Goal: Information Seeking & Learning: Learn about a topic

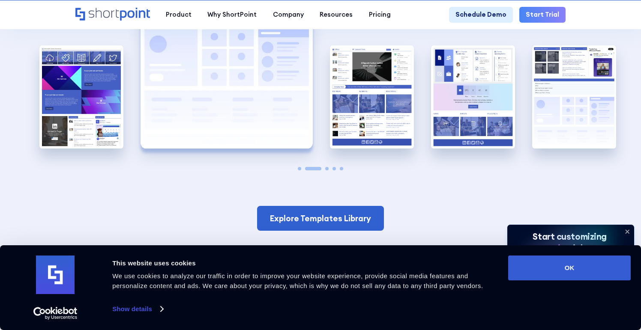
scroll to position [1586, 0]
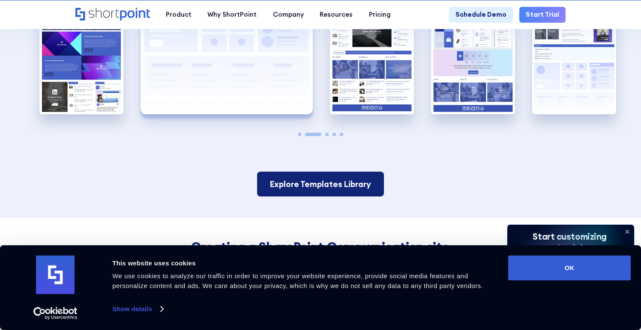
click at [305, 188] on link "Explore Templates Library" at bounding box center [320, 184] width 127 height 25
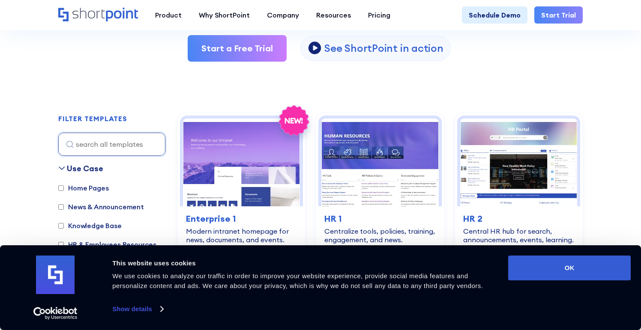
scroll to position [219, 0]
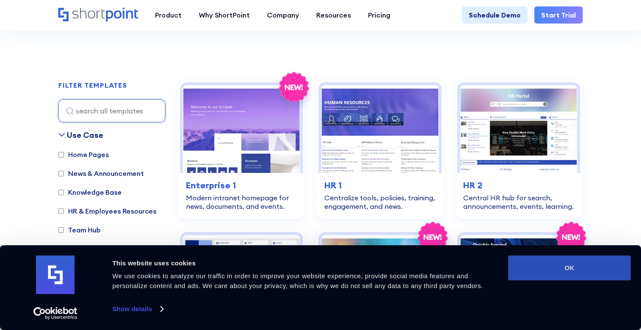
click at [539, 271] on button "OK" at bounding box center [569, 268] width 123 height 25
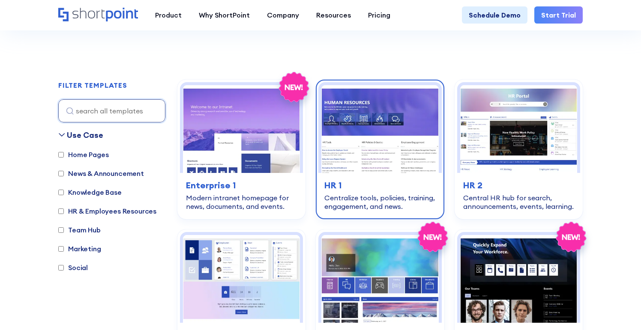
scroll to position [0, 0]
click at [374, 186] on h3 "HR 1" at bounding box center [379, 185] width 111 height 13
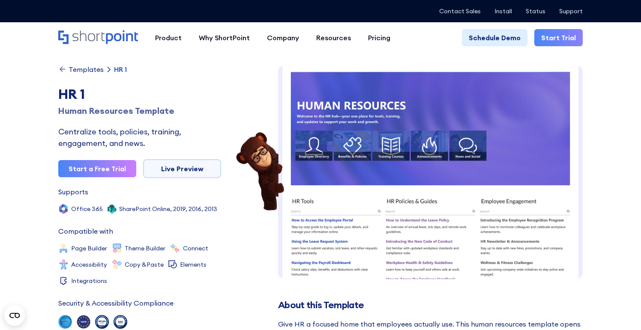
scroll to position [12, 0]
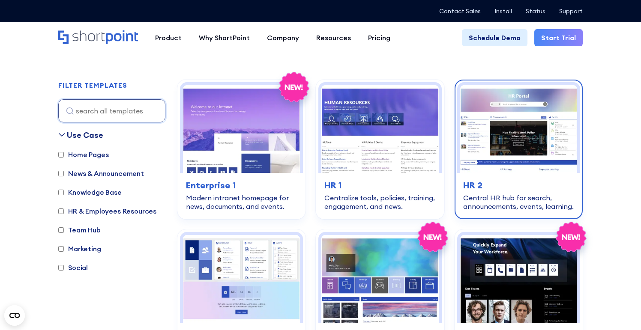
click at [507, 189] on h3 "HR 2" at bounding box center [518, 185] width 111 height 13
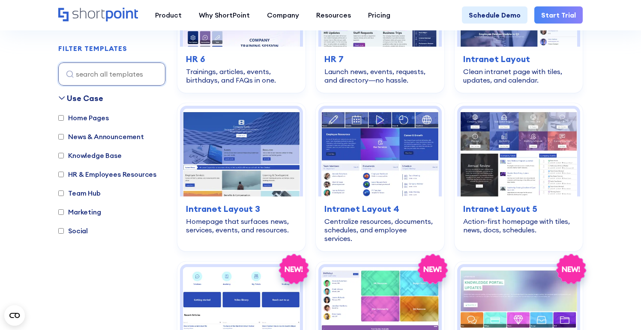
scroll to position [657, 0]
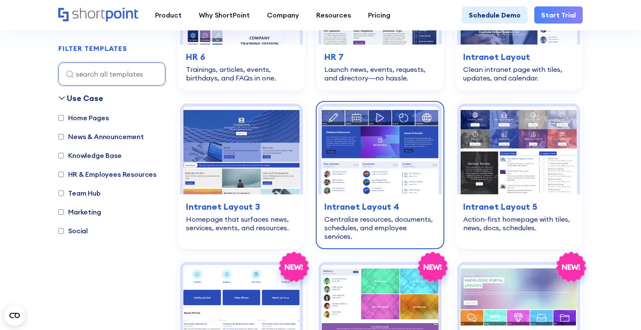
click at [341, 221] on div "Centralize resources, documents, schedules, and employee services." at bounding box center [379, 228] width 111 height 26
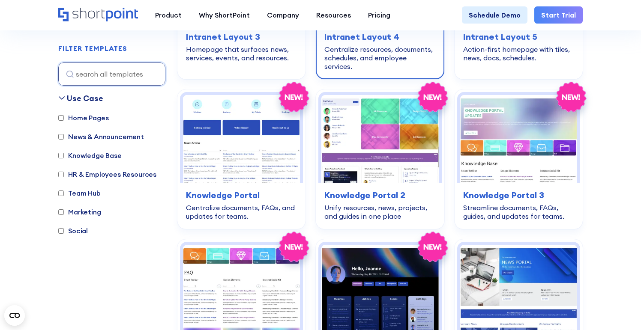
scroll to position [829, 0]
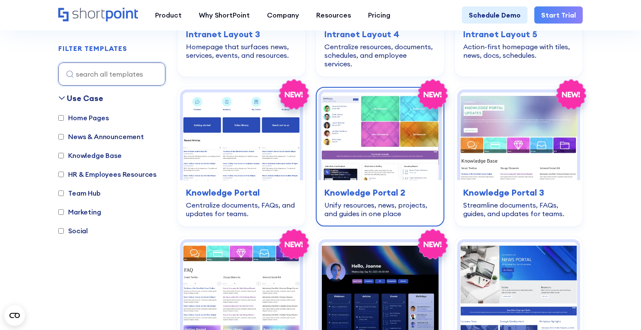
click at [386, 201] on div "Unify resources, news, projects, and guides in one place" at bounding box center [379, 209] width 111 height 17
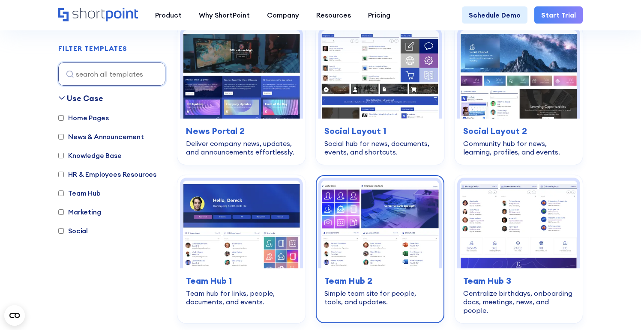
scroll to position [1190, 0]
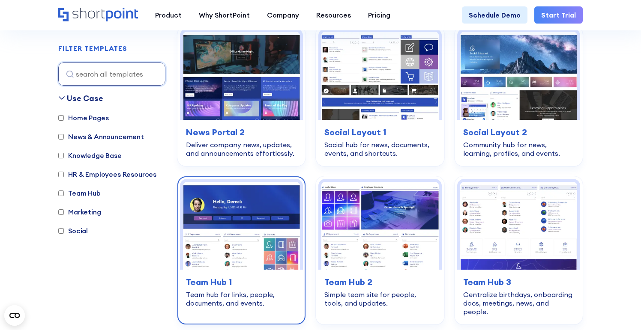
click at [222, 256] on img at bounding box center [241, 226] width 117 height 88
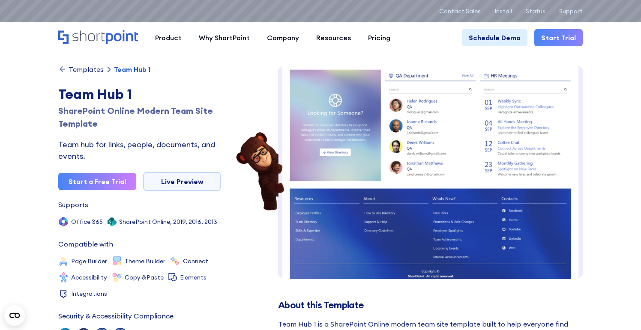
scroll to position [275, 0]
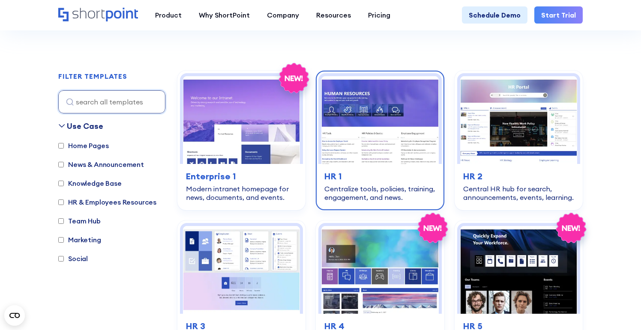
scroll to position [206, 0]
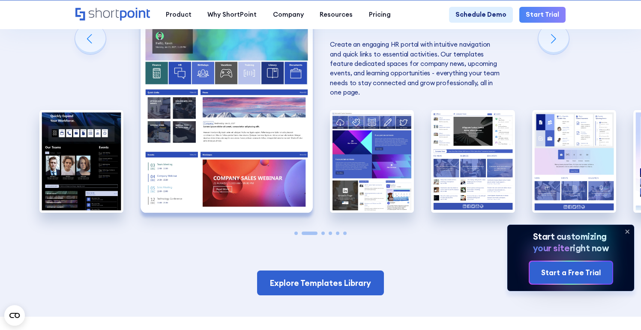
scroll to position [724, 0]
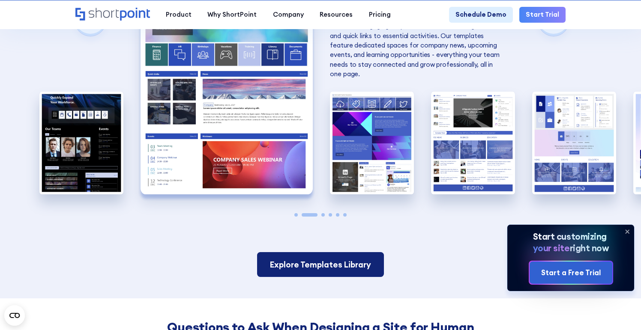
click at [280, 253] on link "Explore Templates Library" at bounding box center [320, 264] width 127 height 25
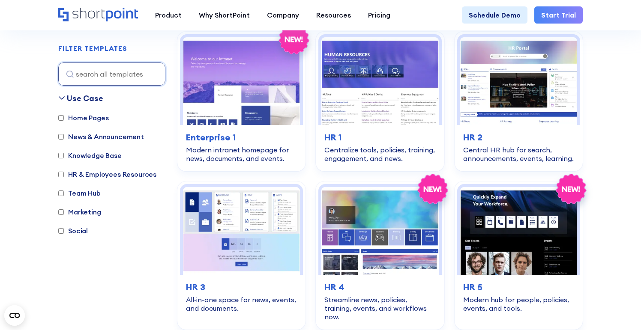
scroll to position [270, 0]
